Goal: Task Accomplishment & Management: Use online tool/utility

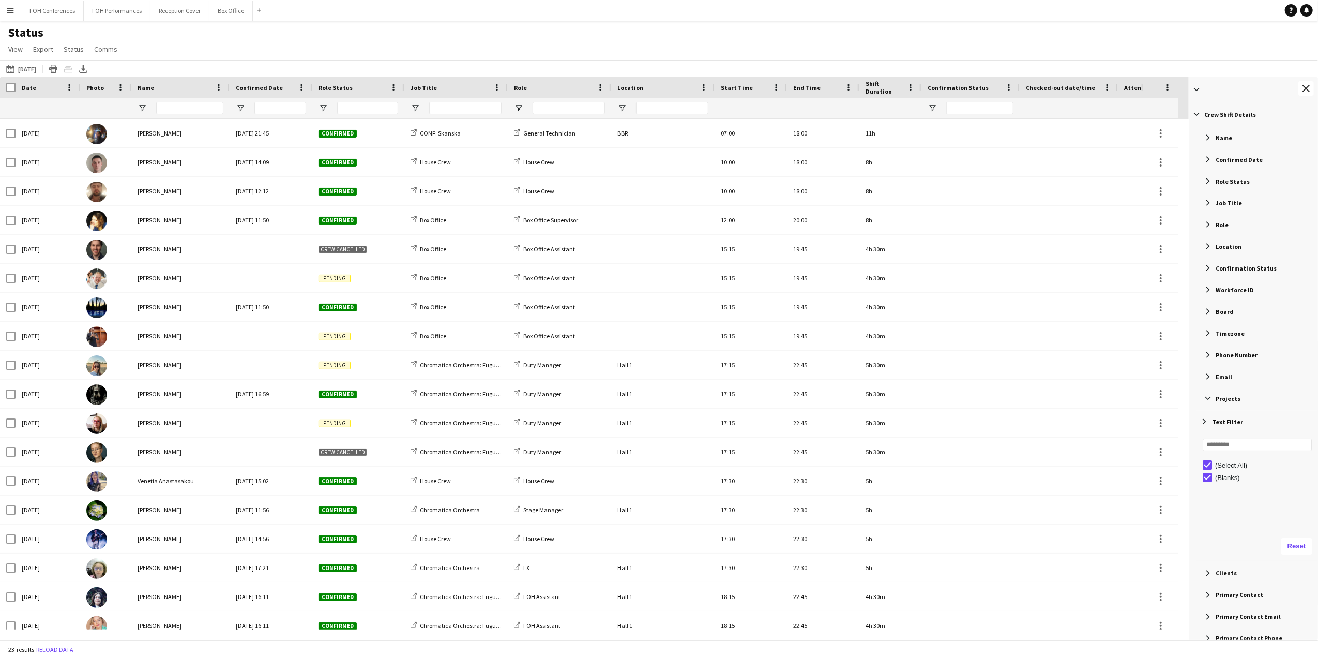
click at [1213, 267] on div "Confirmation Status" at bounding box center [1255, 268] width 126 height 19
click at [1205, 448] on div "Workforce ID" at bounding box center [1255, 442] width 126 height 19
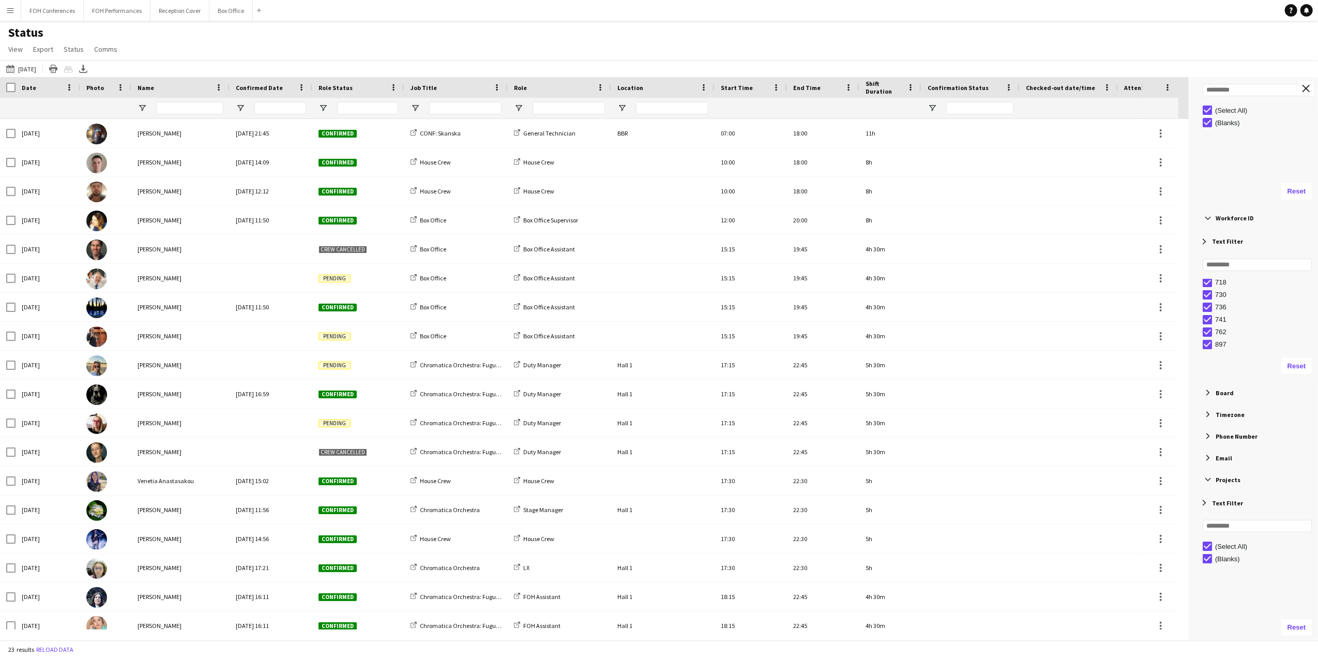
scroll to position [276, 0]
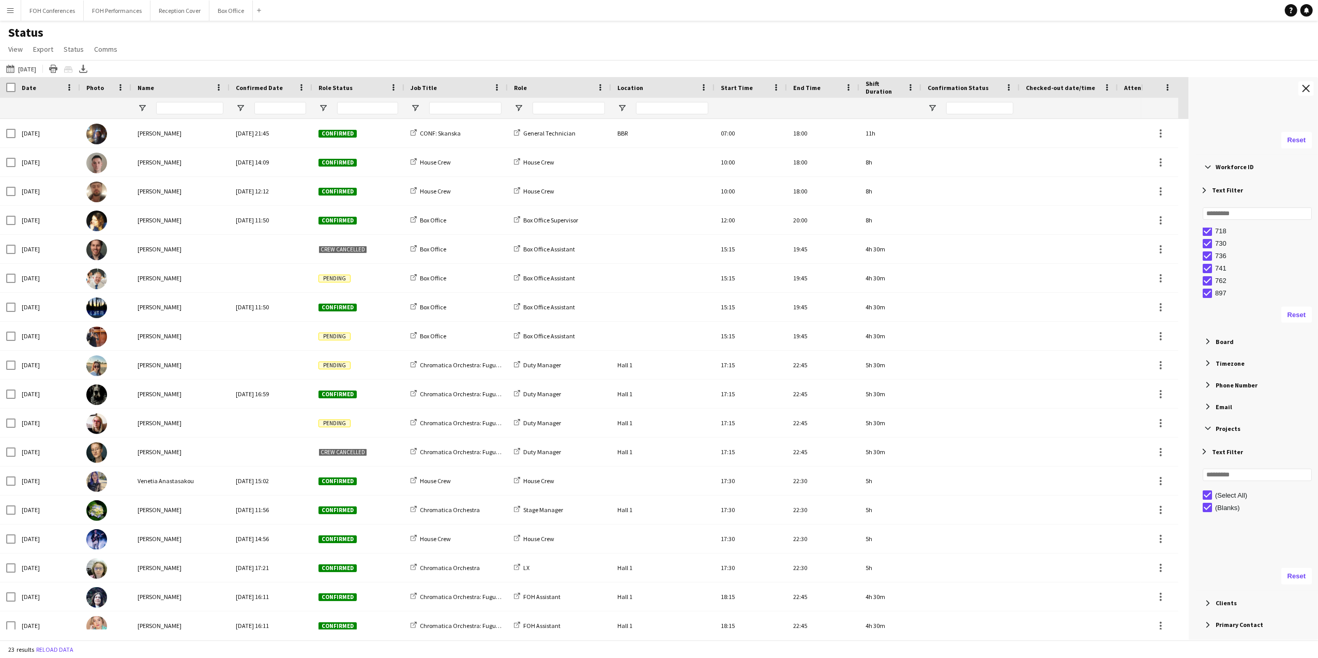
click at [1209, 342] on span "Filter List 60 Filters" at bounding box center [1207, 341] width 9 height 9
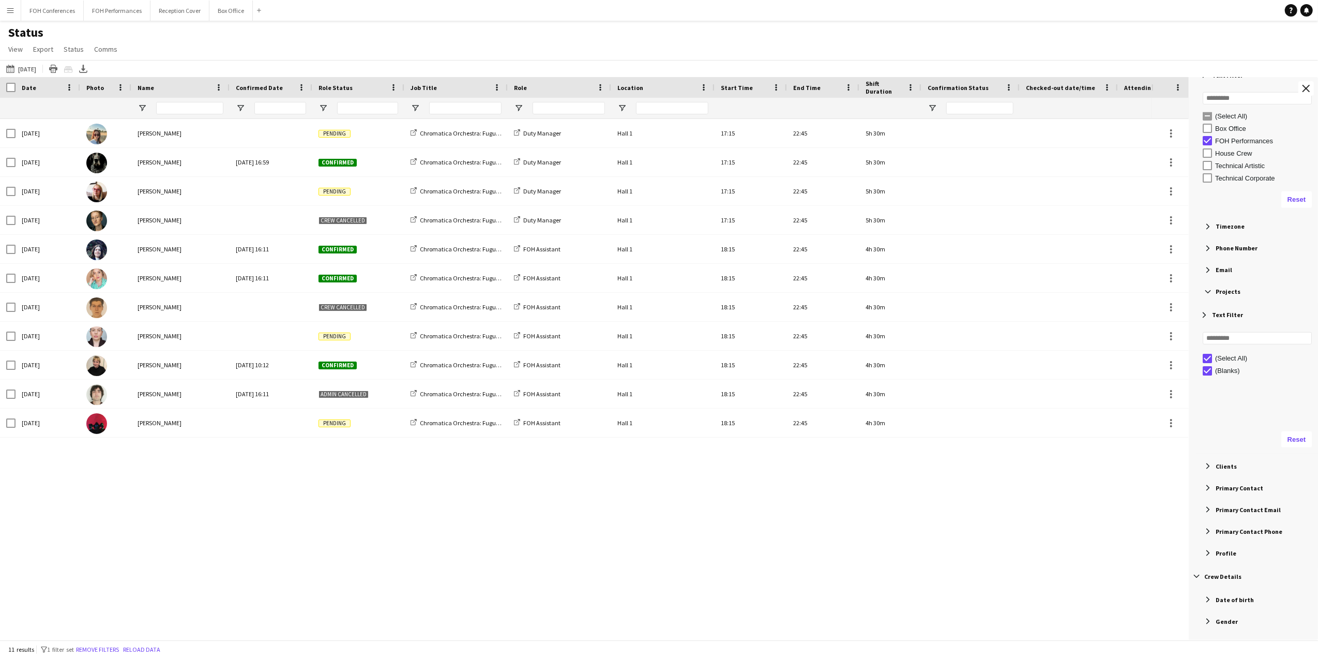
scroll to position [482, 0]
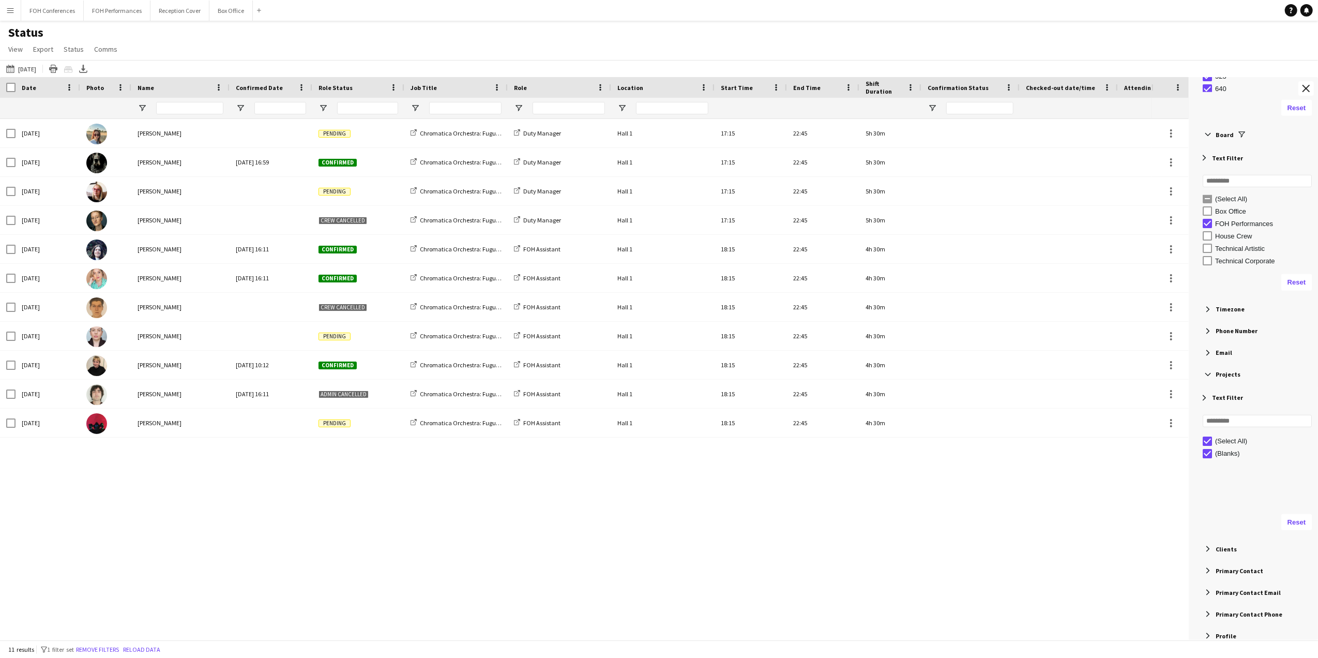
click at [1225, 332] on span "Phone Number" at bounding box center [1237, 331] width 42 height 8
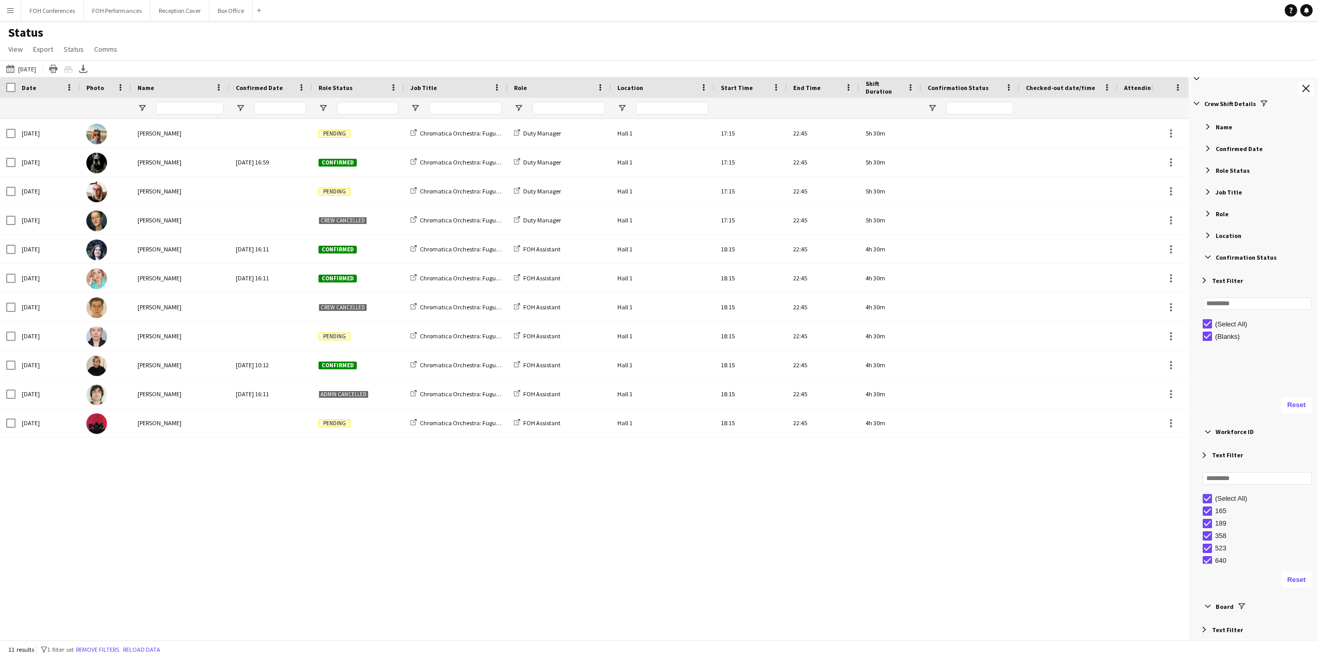
scroll to position [0, 0]
click at [1227, 269] on span "Confirmation Status" at bounding box center [1246, 268] width 61 height 8
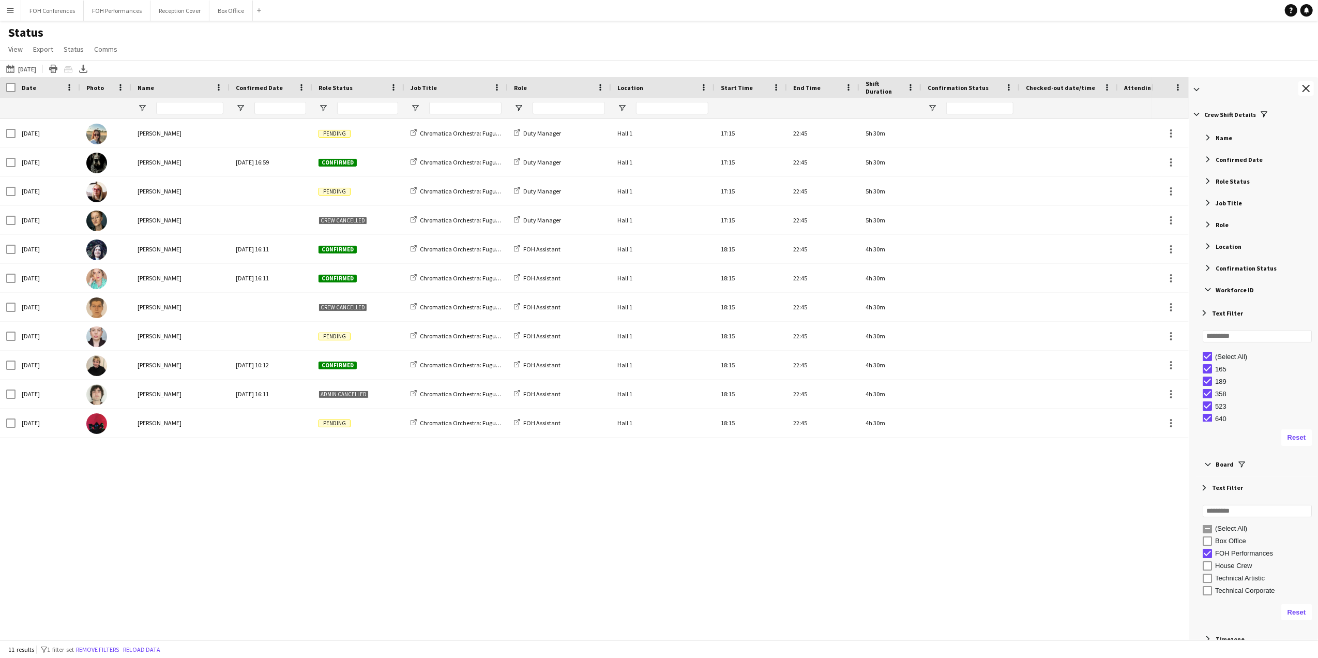
click at [1227, 269] on span "Confirmation Status" at bounding box center [1246, 268] width 61 height 8
click at [1209, 340] on div "(Select All)" at bounding box center [1260, 334] width 115 height 12
type input "***"
click at [1212, 182] on span "Filter List 60 Filters" at bounding box center [1207, 180] width 9 height 9
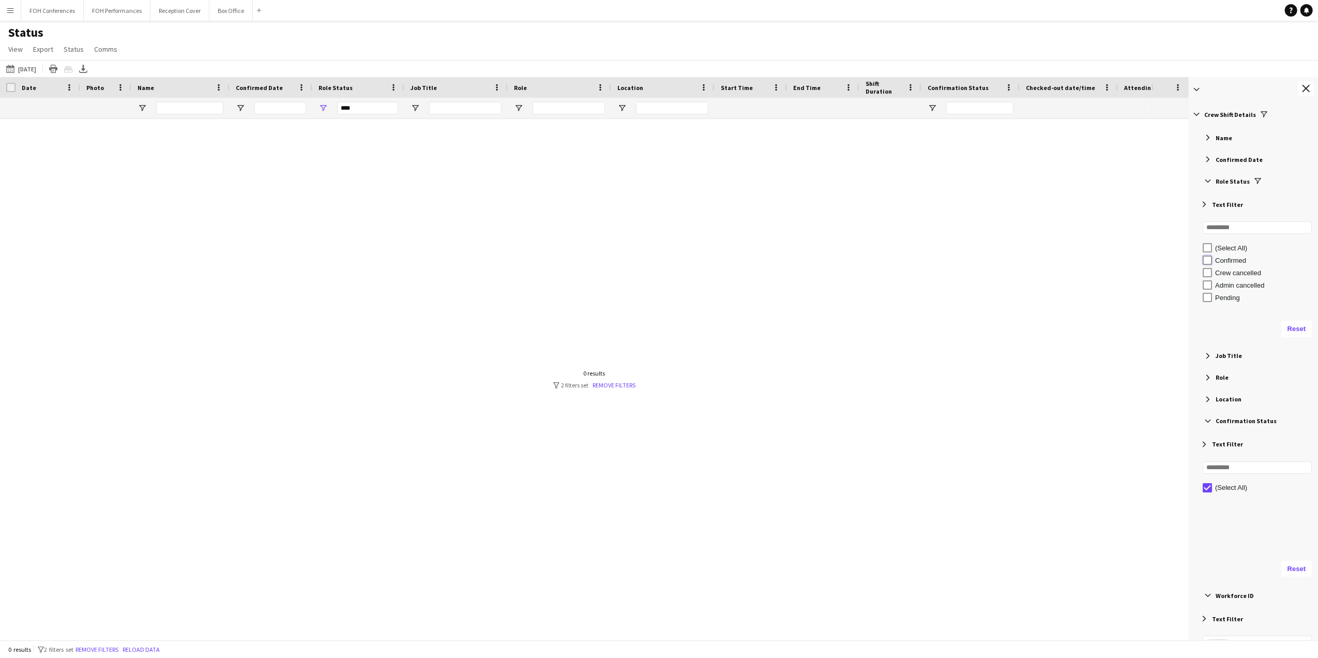
type input "**********"
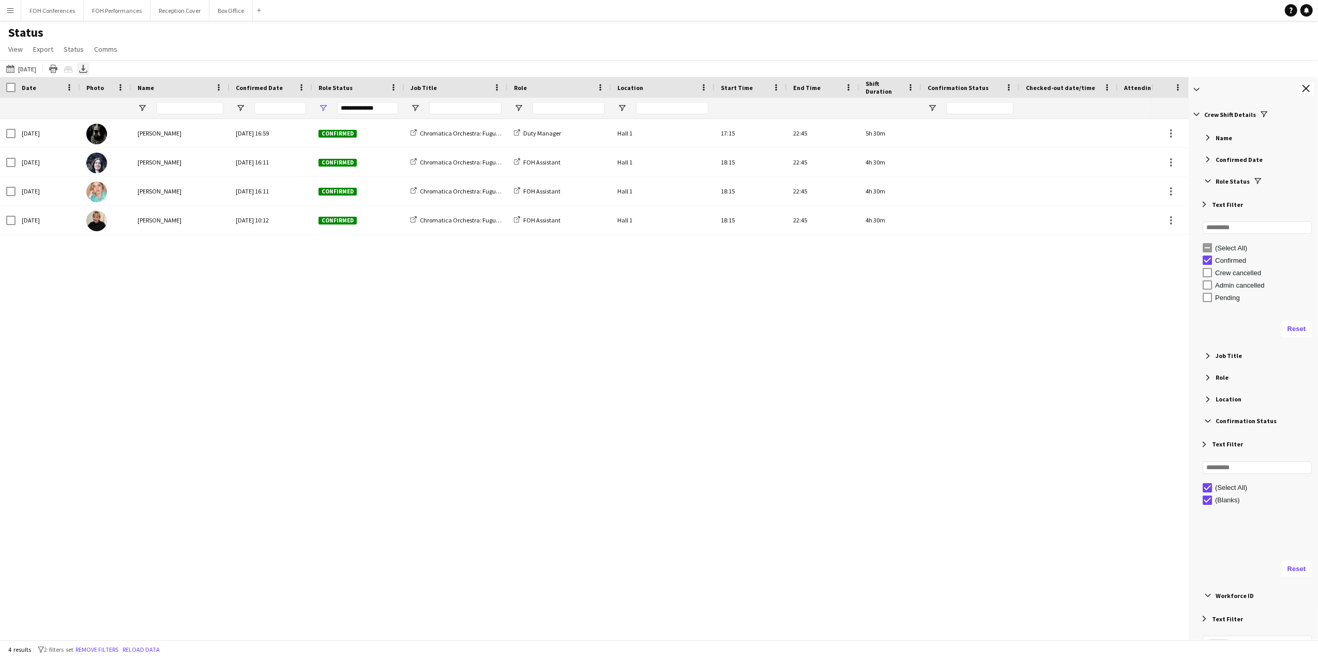
click at [89, 63] on div "Export XLSX" at bounding box center [83, 69] width 12 height 12
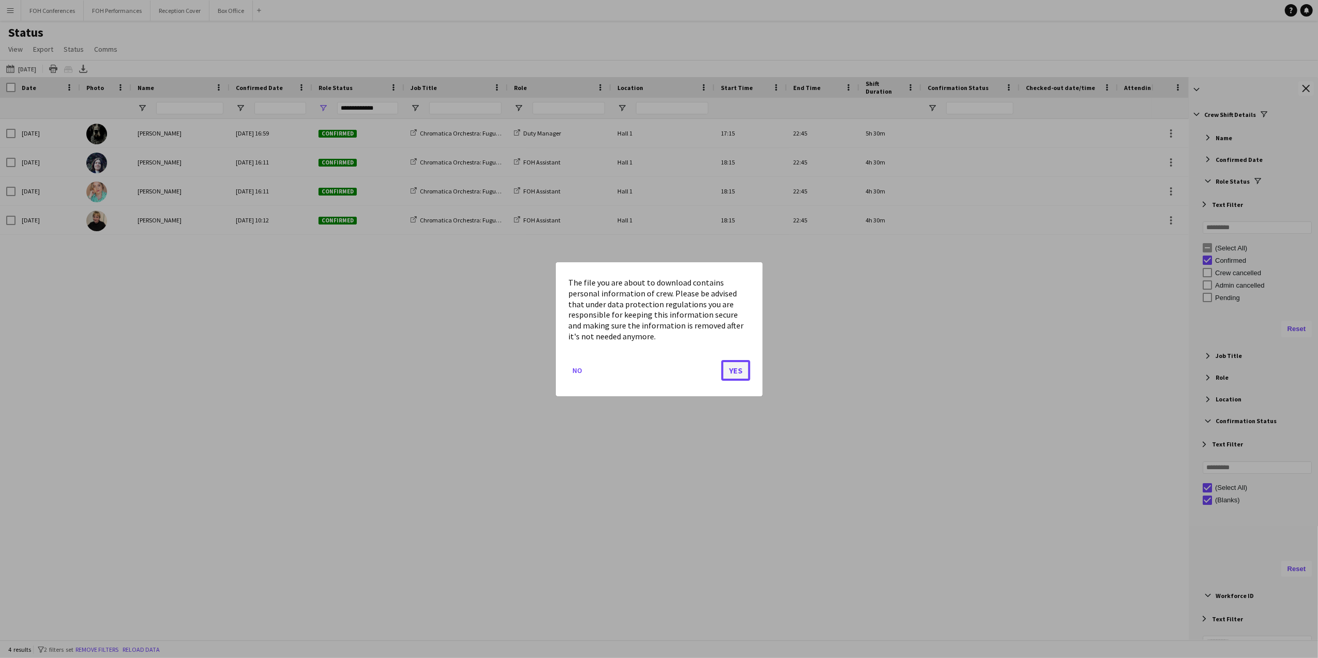
click at [739, 373] on button "Yes" at bounding box center [735, 369] width 29 height 21
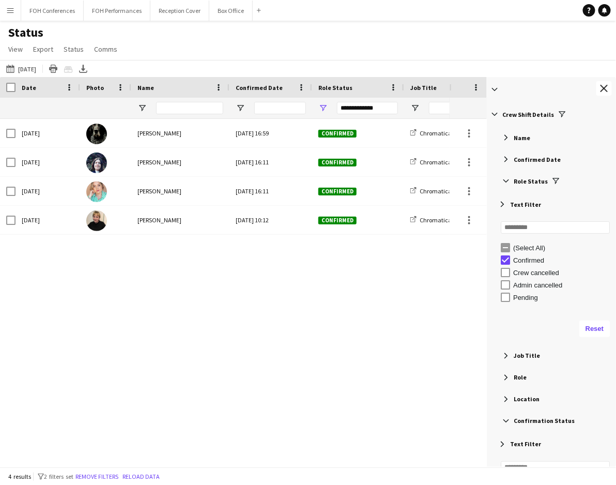
click at [222, 333] on div "Wed, 10 Sep 2025 Sue McCarthy Sat, 16 Aug 2025 16:59 Confirmed Chromatica Orche…" at bounding box center [225, 288] width 450 height 338
click at [33, 71] on button "06-09-2025 to 12-09-2025 10-09-2025" at bounding box center [21, 69] width 34 height 12
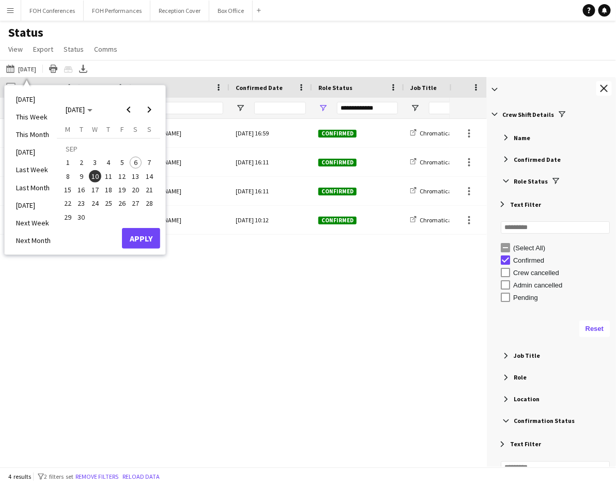
click at [111, 179] on span "11" at bounding box center [108, 176] width 12 height 12
click at [135, 238] on button "Apply" at bounding box center [141, 238] width 38 height 21
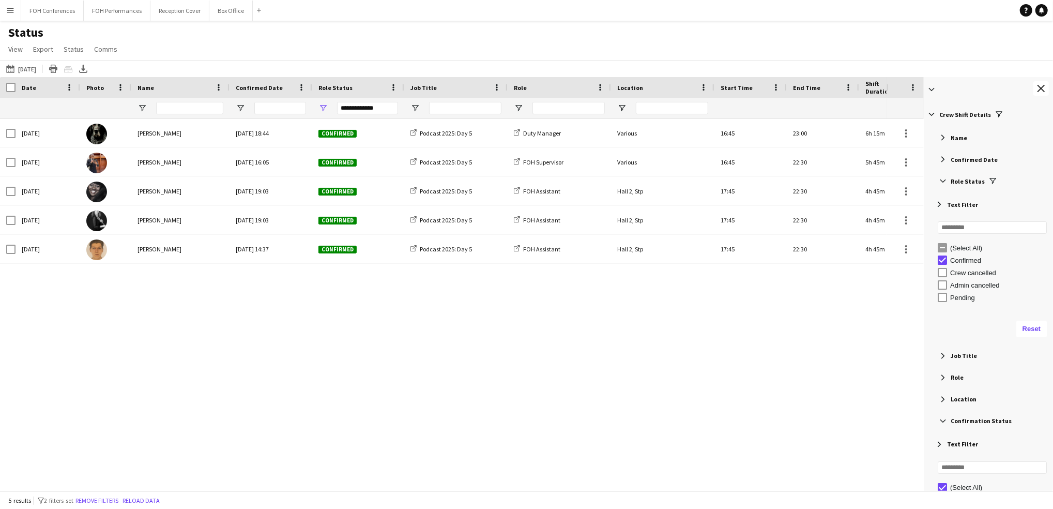
click at [321, 387] on div "Thu, 11 Sep 2025 Sue McCarthy Wed, 16 Jul 2025 18:44 Confirmed Podcast 2025: Da…" at bounding box center [443, 299] width 887 height 361
click at [87, 68] on icon "Export XLSX" at bounding box center [83, 69] width 8 height 8
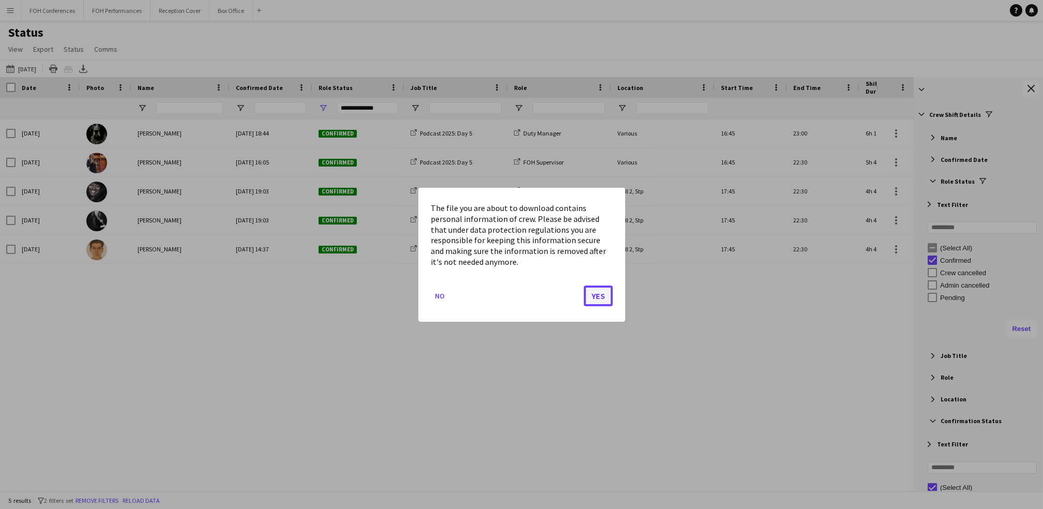
click at [603, 300] on button "Yes" at bounding box center [598, 295] width 29 height 21
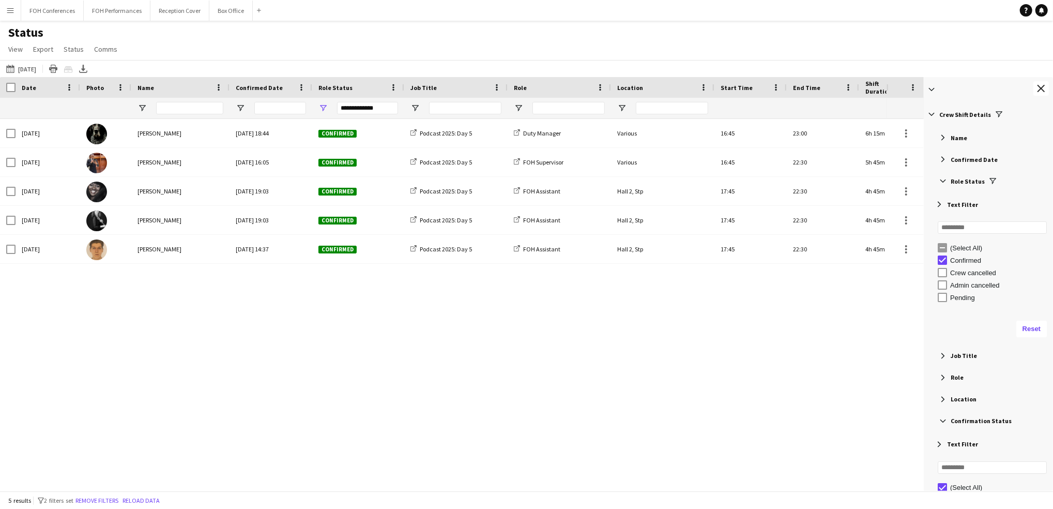
drag, startPoint x: 386, startPoint y: 362, endPoint x: 402, endPoint y: 344, distance: 24.9
click at [386, 363] on div "Thu, 11 Sep 2025 Sue McCarthy Wed, 16 Jul 2025 18:44 Confirmed Podcast 2025: Da…" at bounding box center [443, 299] width 887 height 361
click at [247, 392] on div "Thu, 11 Sep 2025 Sue McCarthy Wed, 16 Jul 2025 18:44 Confirmed Podcast 2025: Da…" at bounding box center [443, 299] width 887 height 361
click at [169, 405] on div "Thu, 11 Sep 2025 Sue McCarthy Wed, 16 Jul 2025 18:44 Confirmed Podcast 2025: Da…" at bounding box center [443, 299] width 887 height 361
click at [25, 72] on button "06-09-2025 to 12-09-2025 11-09-2025" at bounding box center [21, 69] width 34 height 12
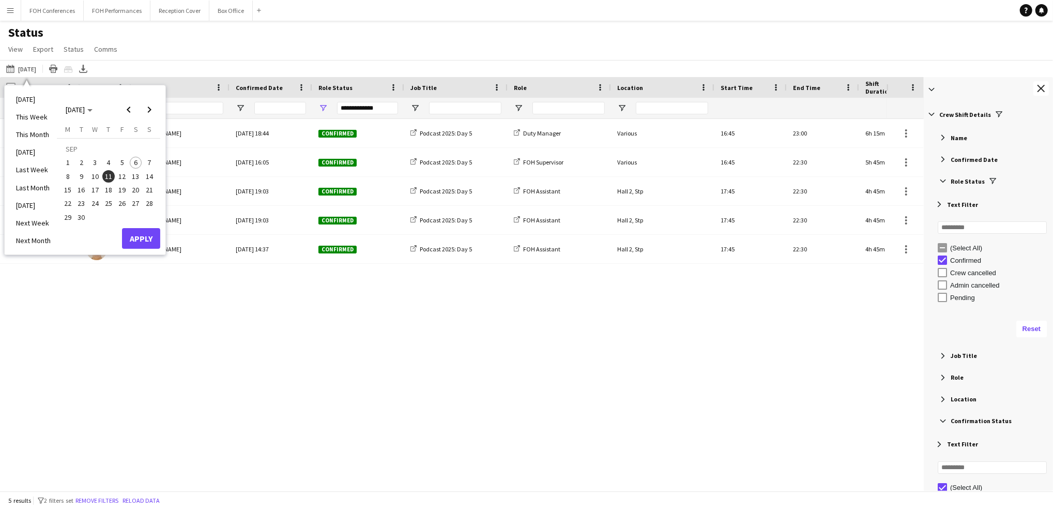
click at [127, 173] on span "12" at bounding box center [122, 176] width 12 height 12
click at [149, 236] on button "Apply" at bounding box center [141, 238] width 38 height 21
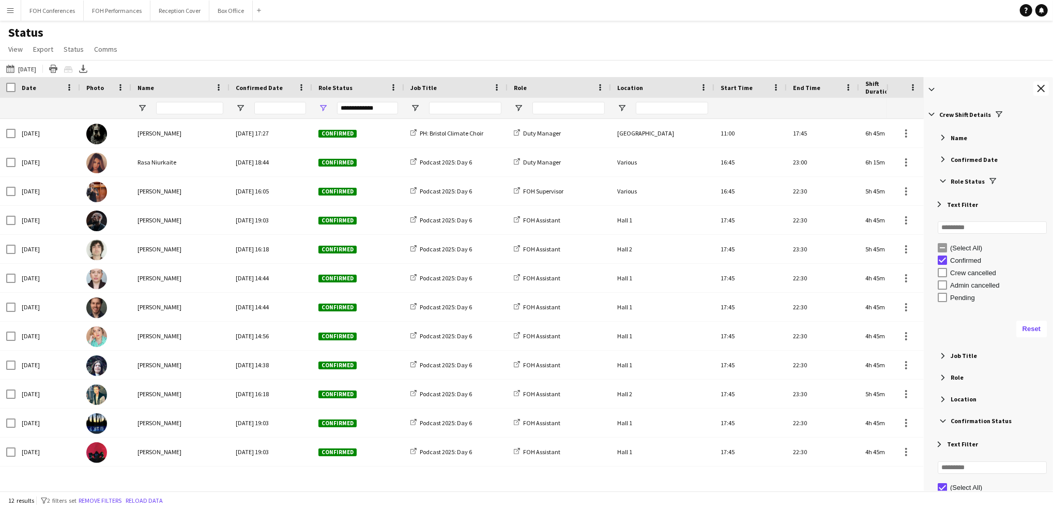
click at [137, 476] on div "Fri, 12 Sep 2025 Sue McCarthy Wed, 3 Sep 2025 17:27 Confirmed PH: Bristol Clima…" at bounding box center [443, 299] width 887 height 361
click at [231, 60] on div "06-09-2025 to 12-09-2025 12-09-2025 Today This Week This Month Yesterday Last W…" at bounding box center [526, 68] width 1053 height 17
click at [187, 39] on div "Status View Views Default view Call Sheets GB View Weekly Staffing Report ZD TE…" at bounding box center [526, 42] width 1053 height 35
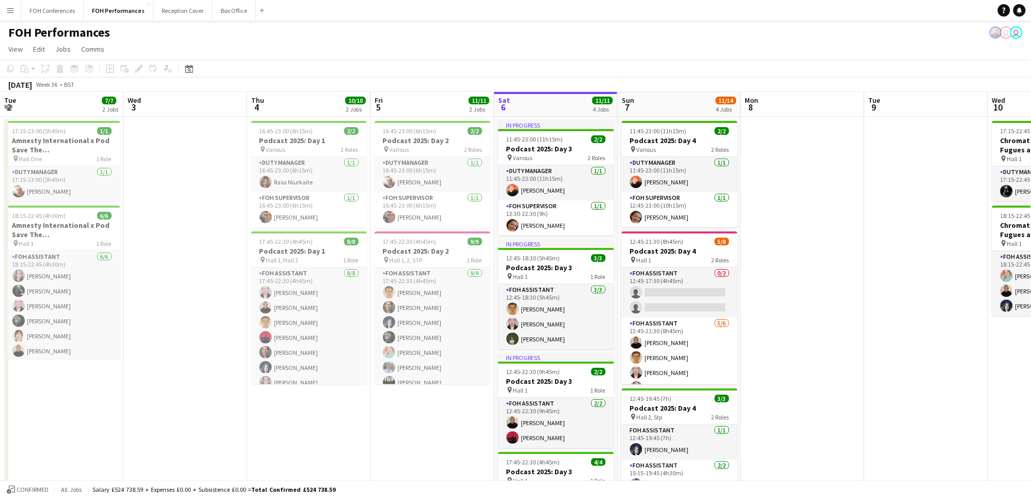
scroll to position [43, 0]
